Goal: Check status: Check status

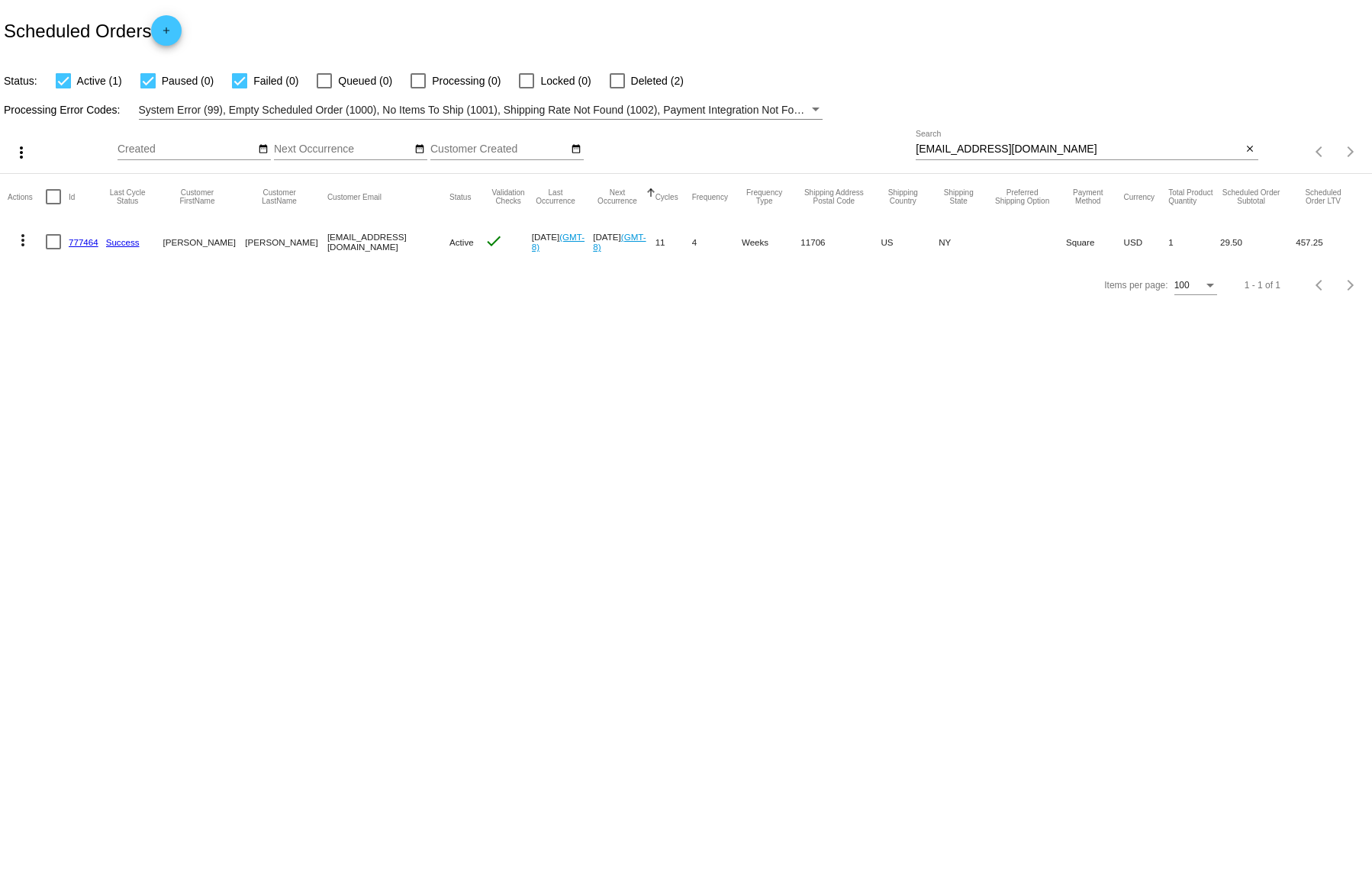
click at [974, 151] on input "[EMAIL_ADDRESS][DOMAIN_NAME]" at bounding box center [1078, 149] width 326 height 12
paste input "[PERSON_NAME].keating84"
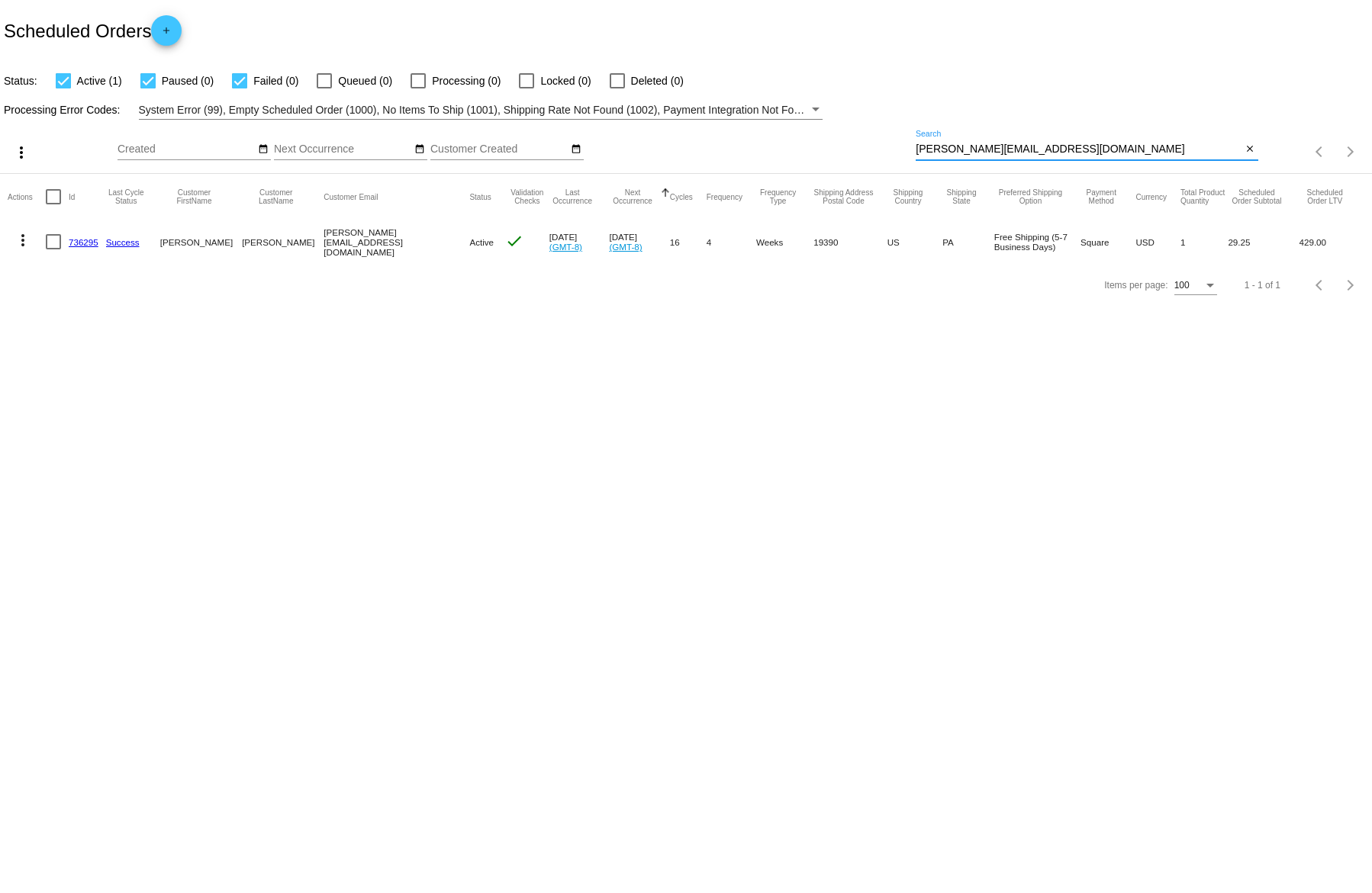
click at [1018, 158] on div "[PERSON_NAME][EMAIL_ADDRESS][DOMAIN_NAME] Search" at bounding box center [1078, 145] width 326 height 30
click at [1017, 157] on div "[PERSON_NAME][EMAIL_ADDRESS][DOMAIN_NAME] Search" at bounding box center [1078, 145] width 326 height 30
click at [1018, 151] on input "[PERSON_NAME][EMAIL_ADDRESS][DOMAIN_NAME]" at bounding box center [1078, 149] width 326 height 12
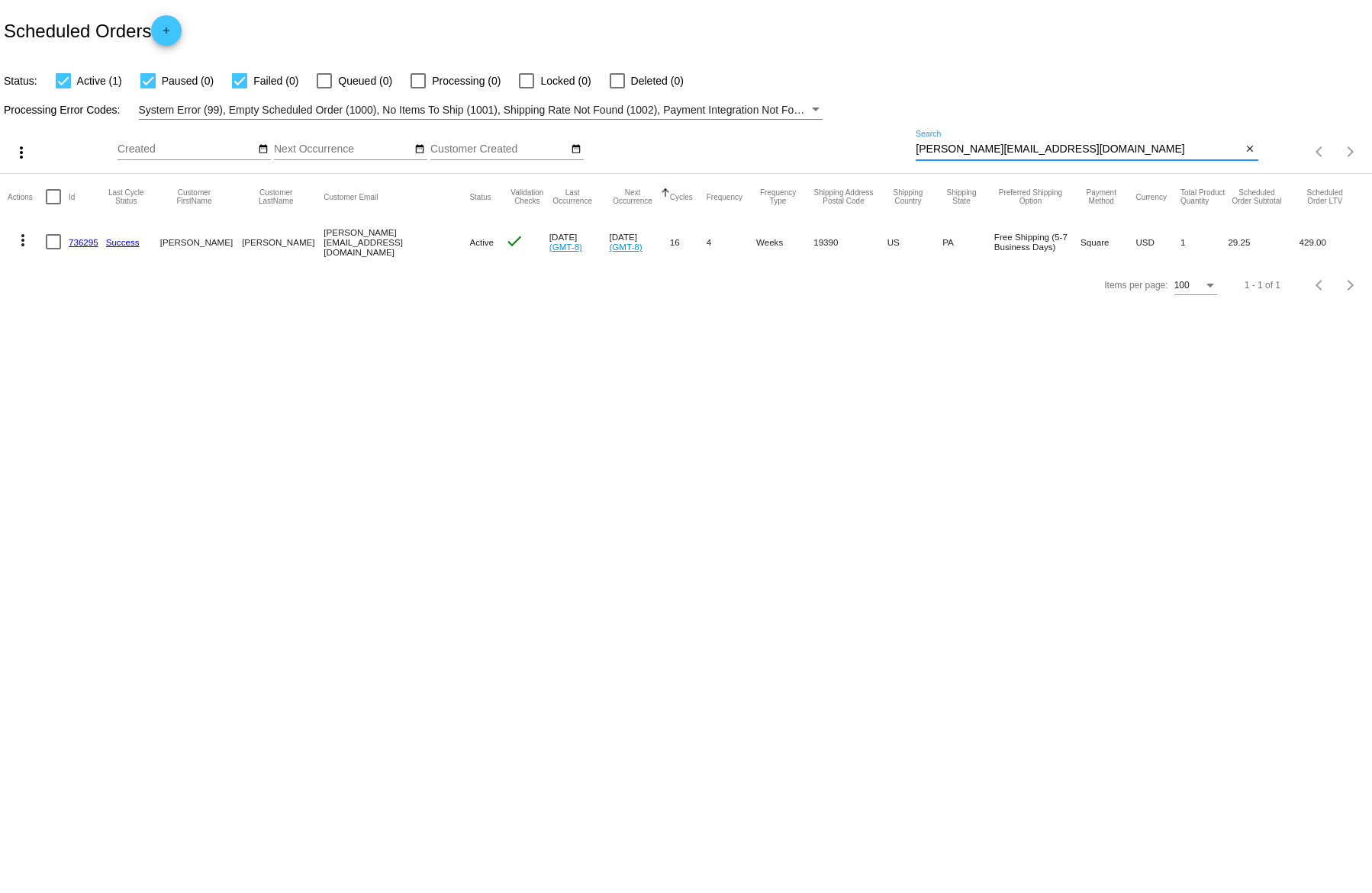
paste input "biggrey55"
type input "[EMAIL_ADDRESS][DOMAIN_NAME]"
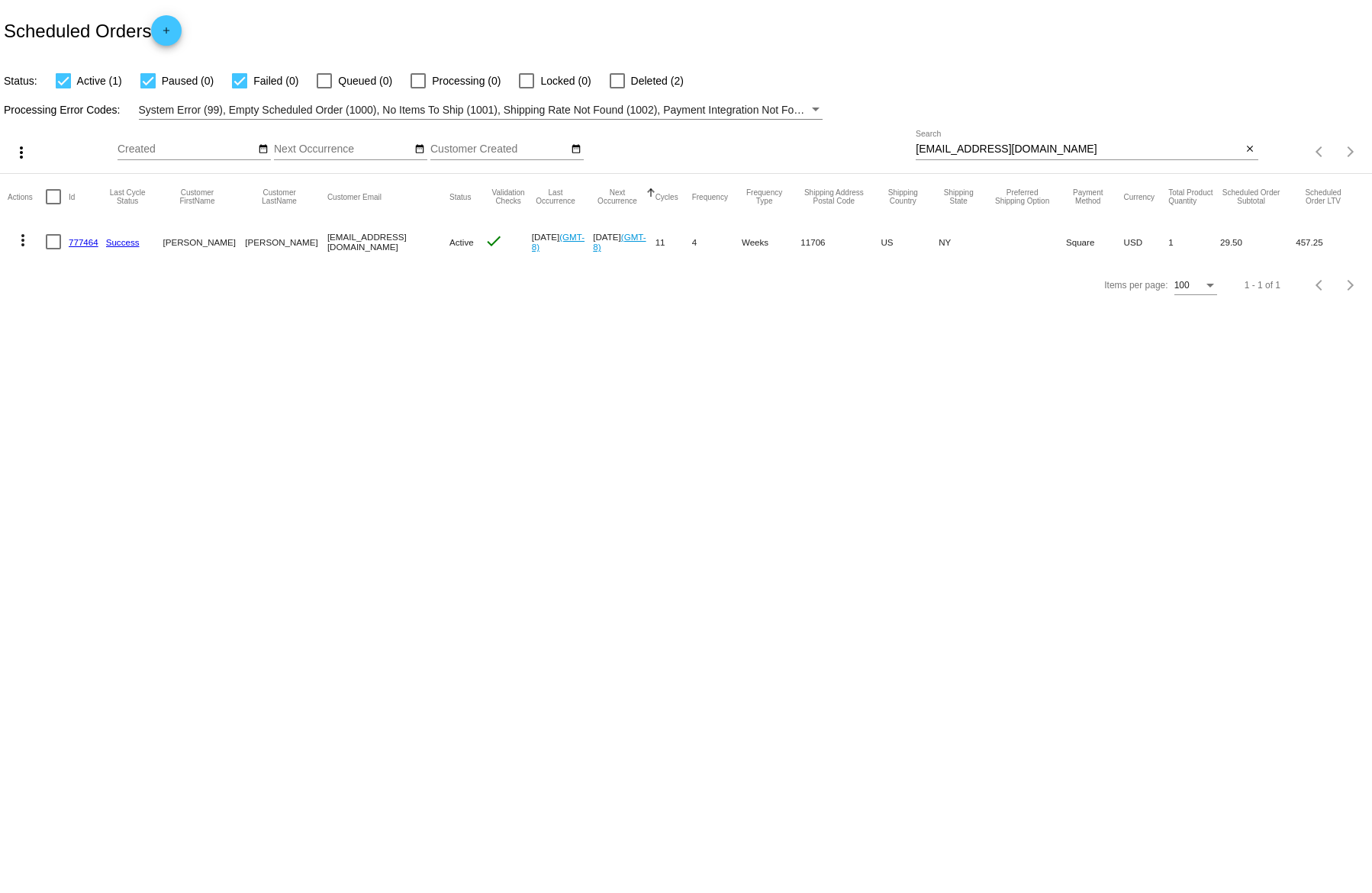
click at [86, 244] on link "777464" at bounding box center [84, 242] width 30 height 10
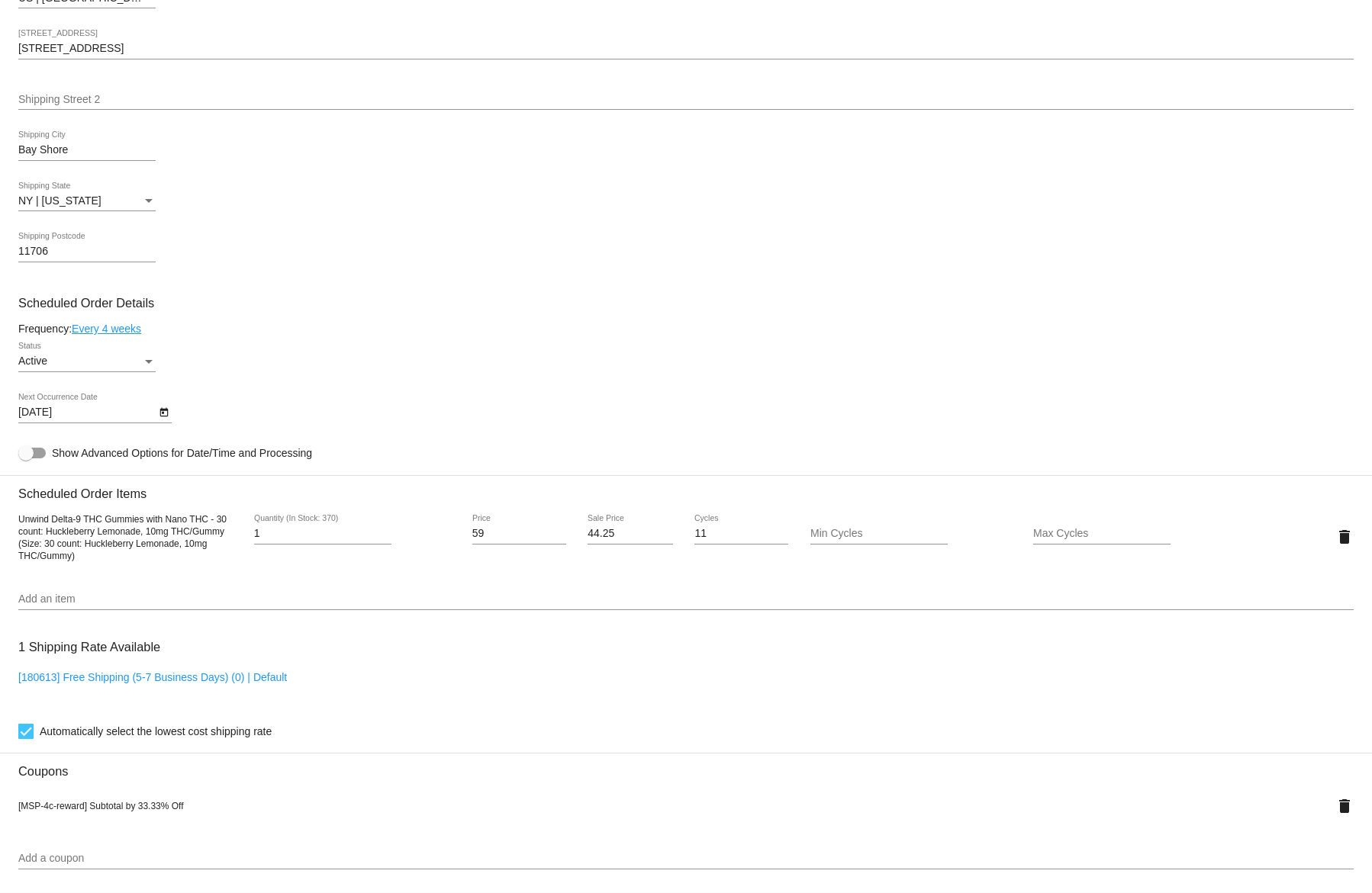
scroll to position [666, 0]
